Goal: Task Accomplishment & Management: Manage account settings

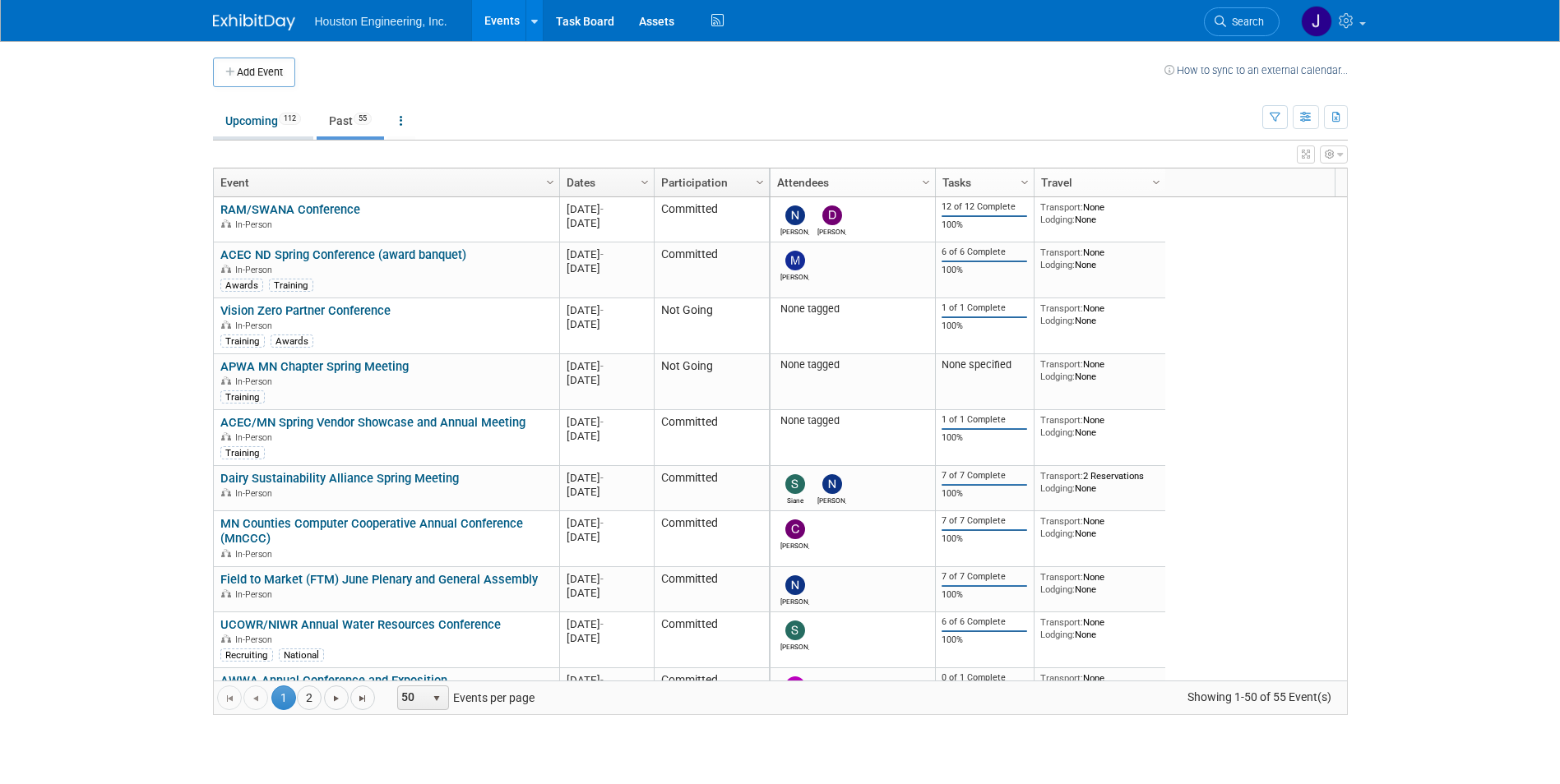
click at [261, 112] on link "Upcoming 112" at bounding box center [262, 121] width 100 height 32
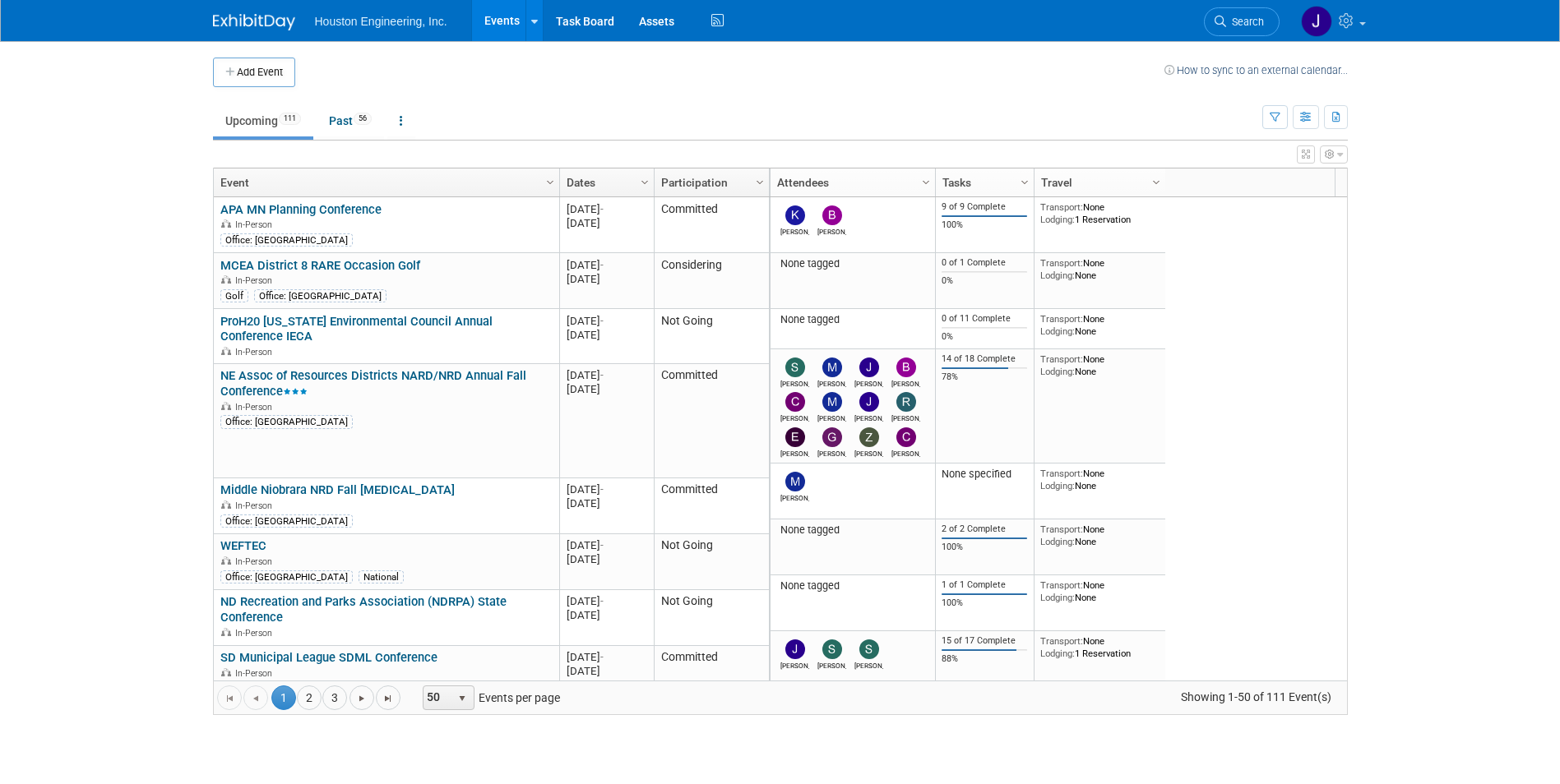
click at [444, 368] on link "NE Assoc of Resources Districts NARD/NRD Annual Fall Conference" at bounding box center [373, 383] width 306 height 31
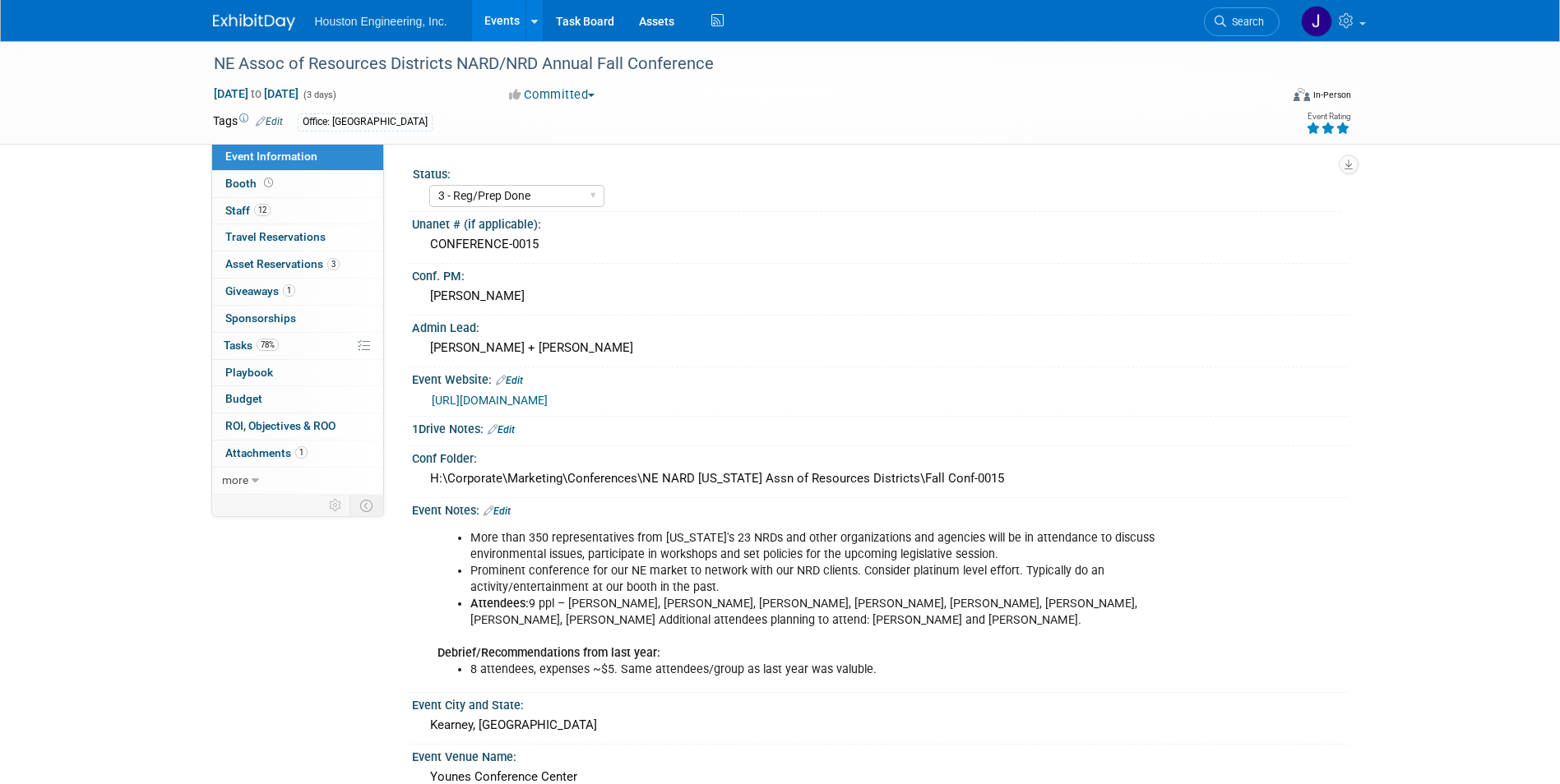
select select "3 - Reg/Prep Done"
select select "Pending"
select select "Water Resources"
